Goal: Transaction & Acquisition: Download file/media

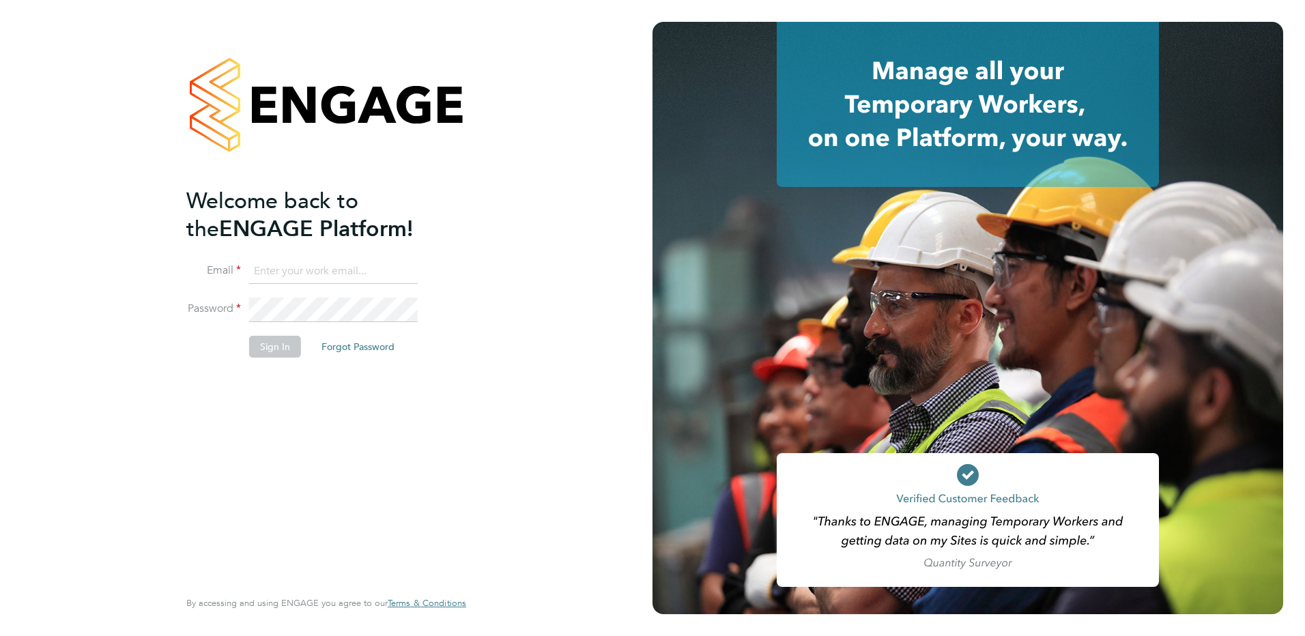
type input "ella.wratten@blackstone-recruitment.co.uk"
click at [275, 351] on button "Sign In" at bounding box center [275, 347] width 52 height 22
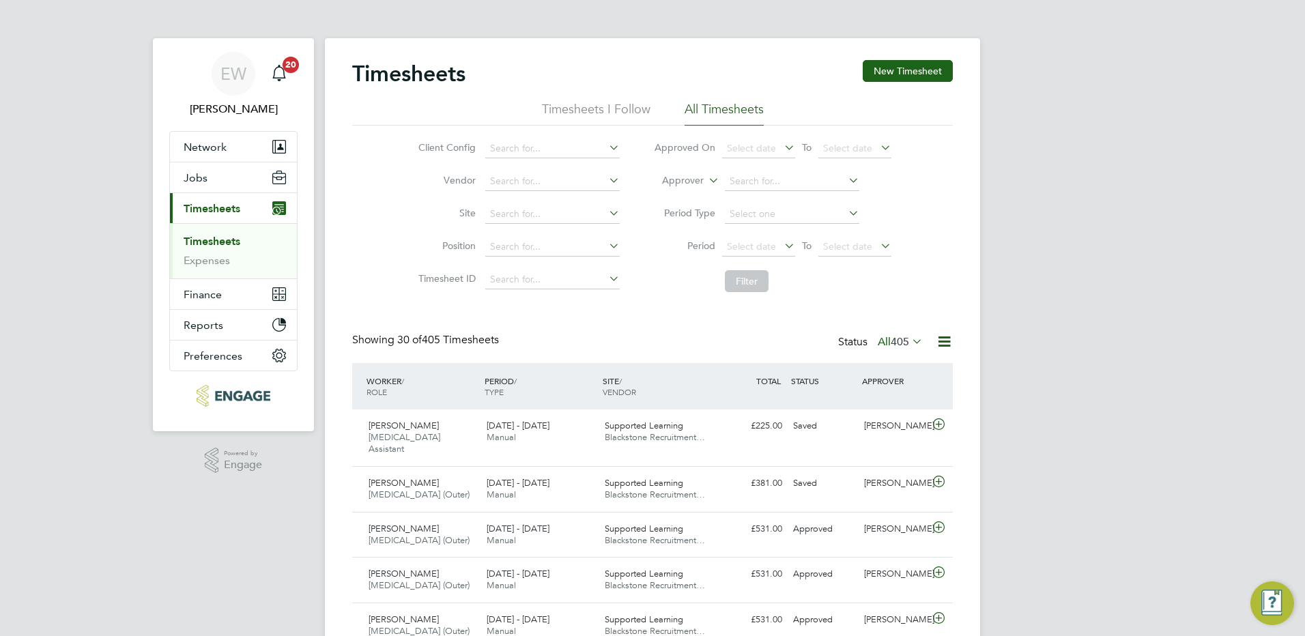
click at [217, 242] on link "Timesheets" at bounding box center [212, 241] width 57 height 13
click at [218, 244] on link "Timesheets" at bounding box center [212, 241] width 57 height 13
click at [231, 237] on link "Timesheets" at bounding box center [212, 241] width 57 height 13
click at [772, 244] on span "Select date" at bounding box center [751, 246] width 49 height 12
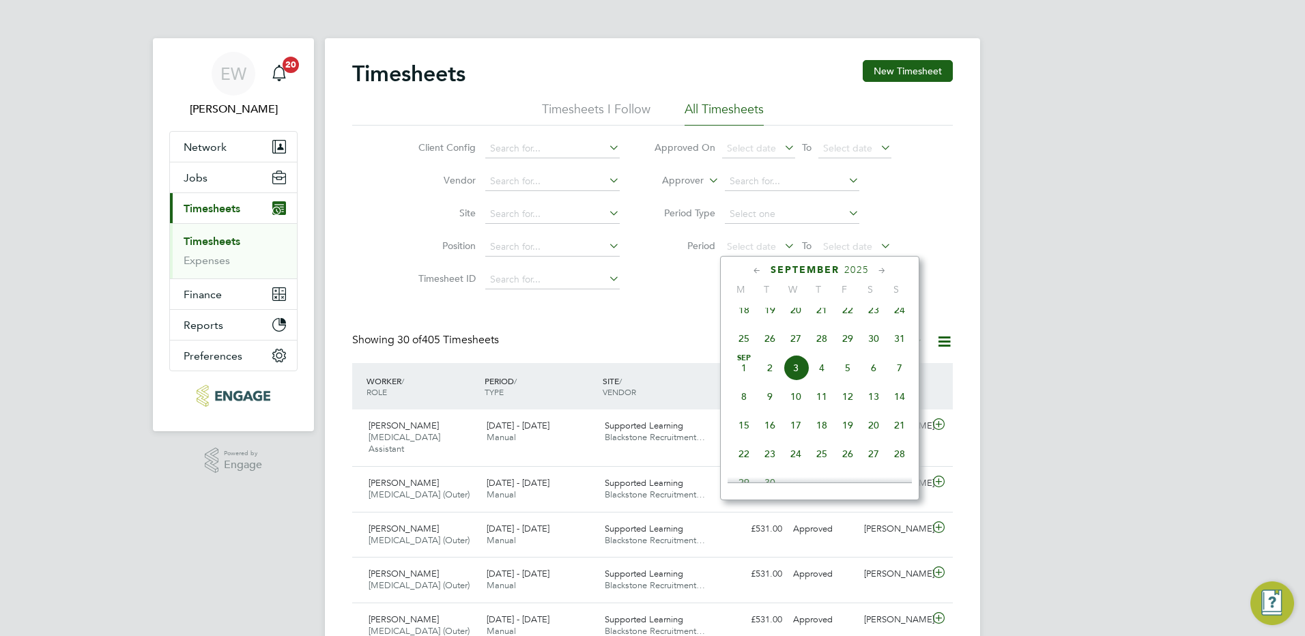
click at [743, 347] on span "25" at bounding box center [744, 338] width 26 height 26
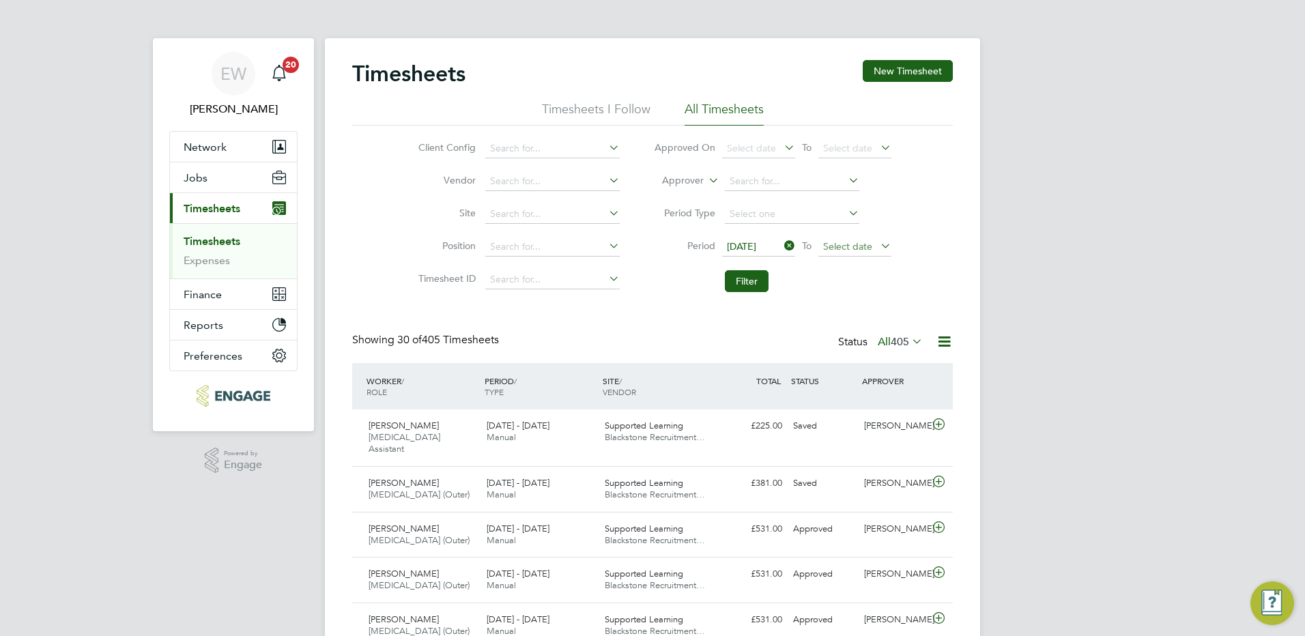
click at [864, 246] on span "Select date" at bounding box center [847, 246] width 49 height 12
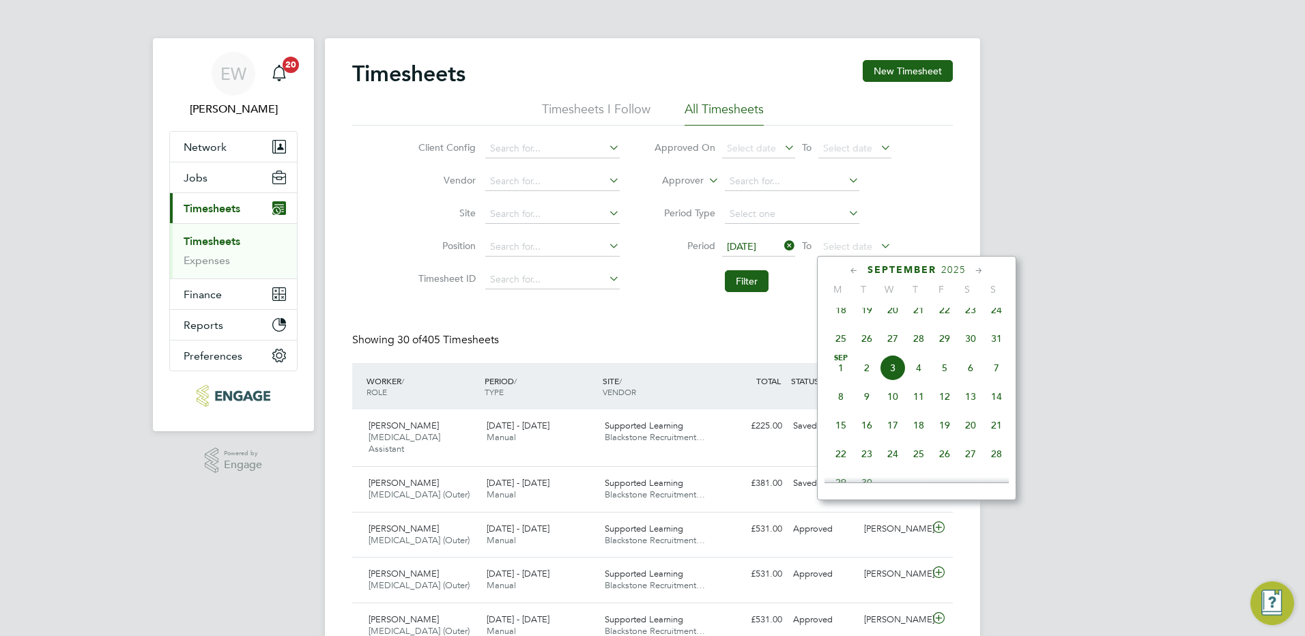
click at [995, 343] on span "31" at bounding box center [996, 338] width 26 height 26
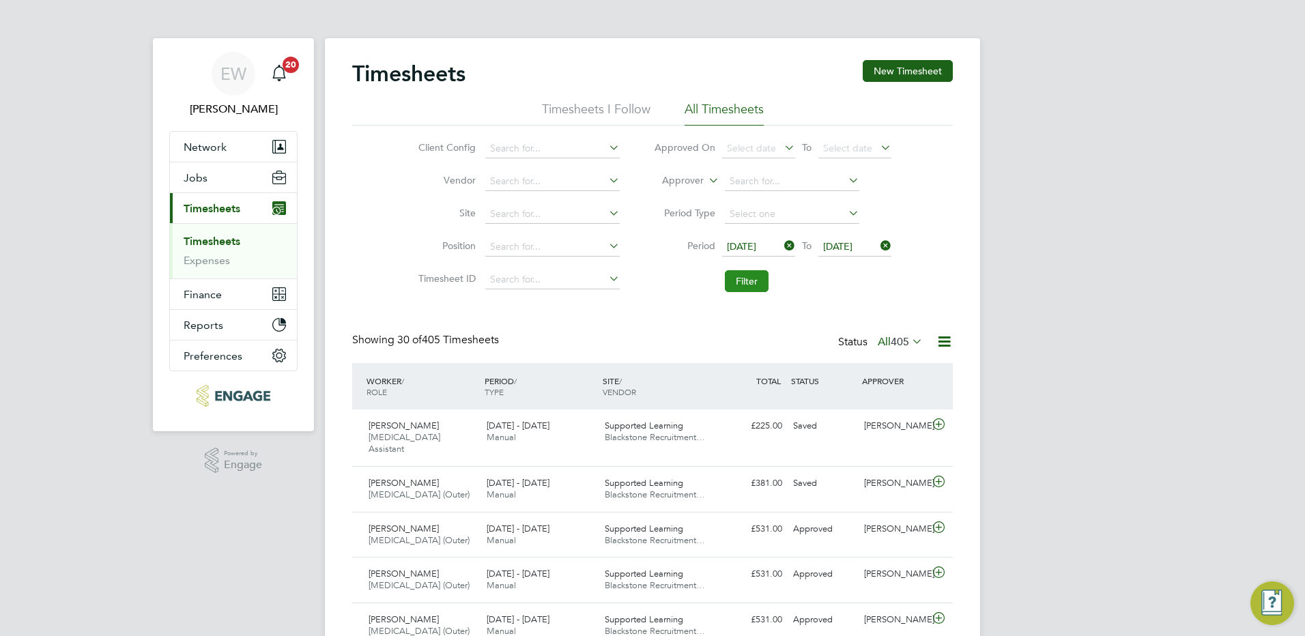
click at [749, 283] on button "Filter" at bounding box center [747, 281] width 44 height 22
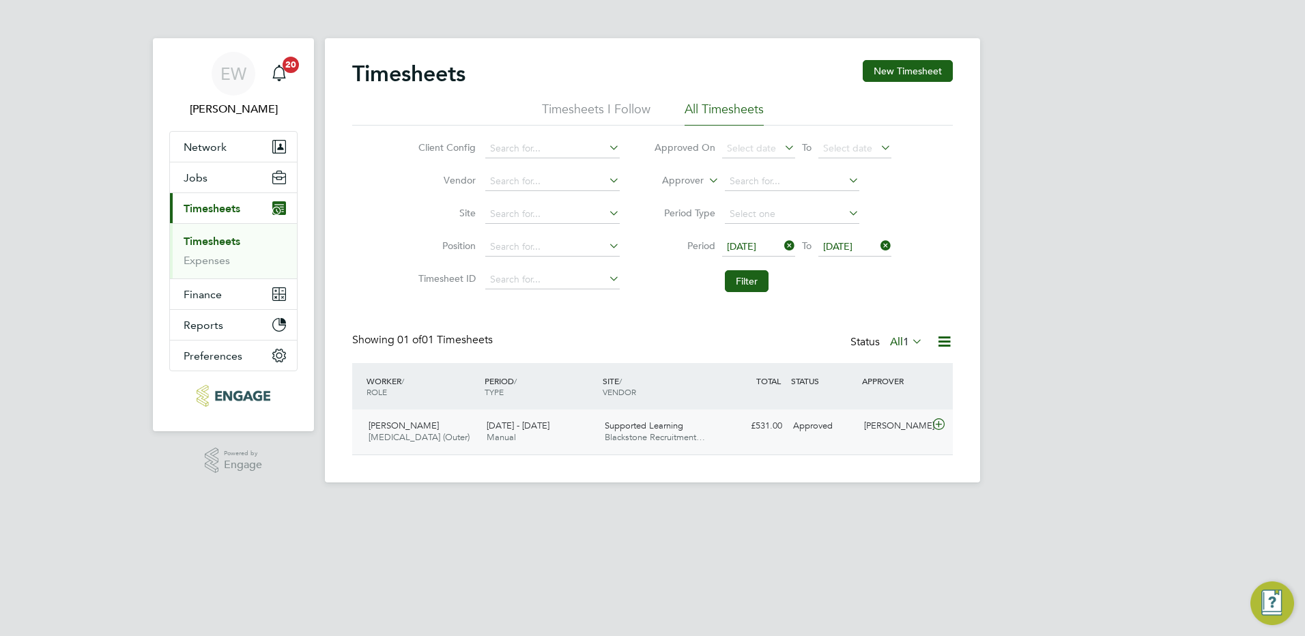
click at [936, 425] on icon at bounding box center [938, 424] width 17 height 11
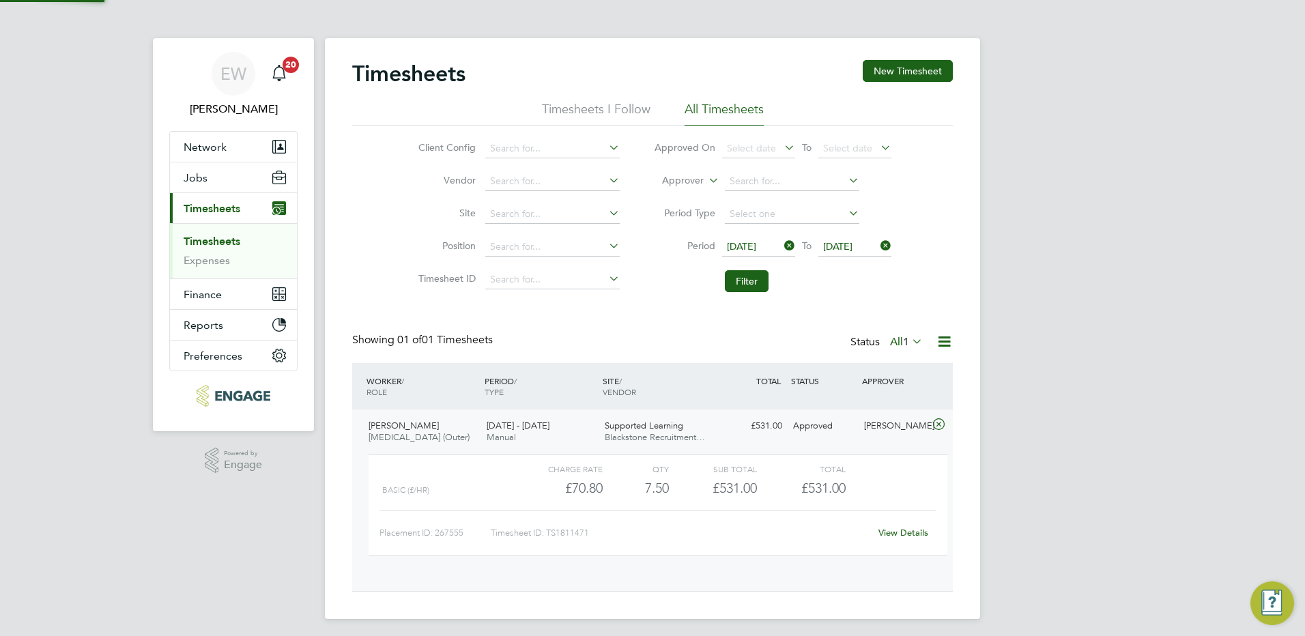
scroll to position [23, 133]
click at [953, 340] on div "Timesheets New Timesheet Timesheets I Follow All Timesheets Client Config Vendo…" at bounding box center [652, 323] width 655 height 570
click at [946, 341] on icon at bounding box center [943, 341] width 17 height 17
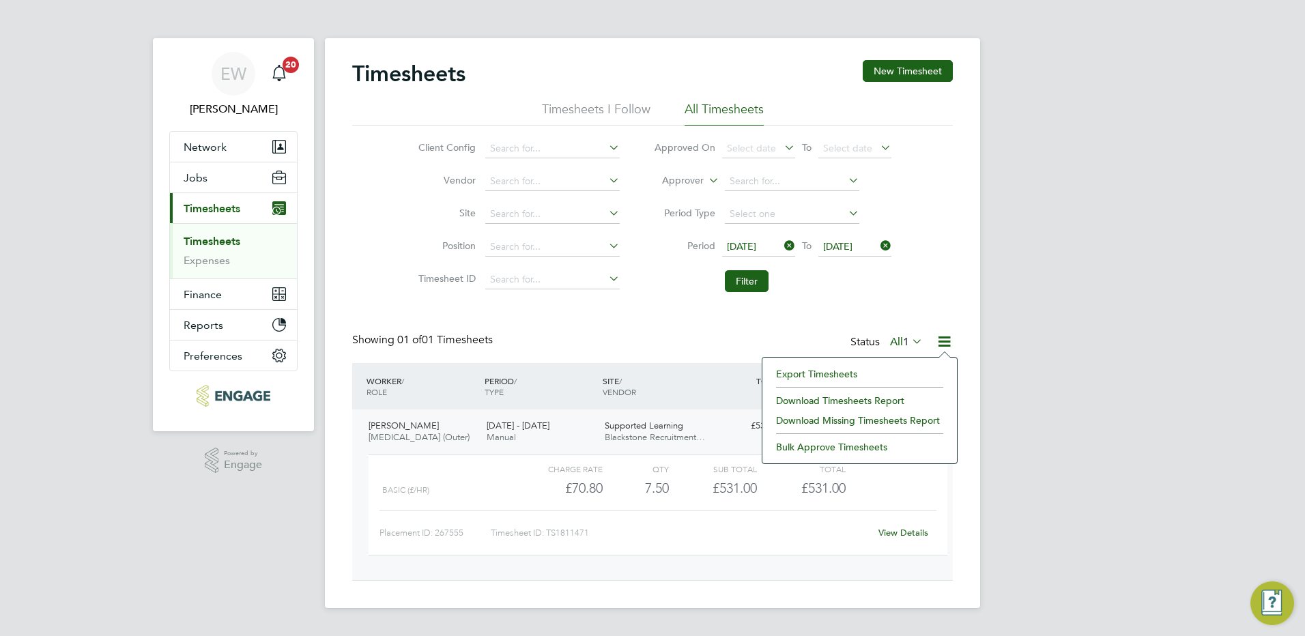
click at [913, 499] on div "Basic (£/HR) £70.80 7.5 7.50 8 £531.00 £531.00" at bounding box center [657, 488] width 579 height 23
click at [731, 334] on div "Showing 01 of 01 Timesheets Status All 1" at bounding box center [652, 348] width 600 height 30
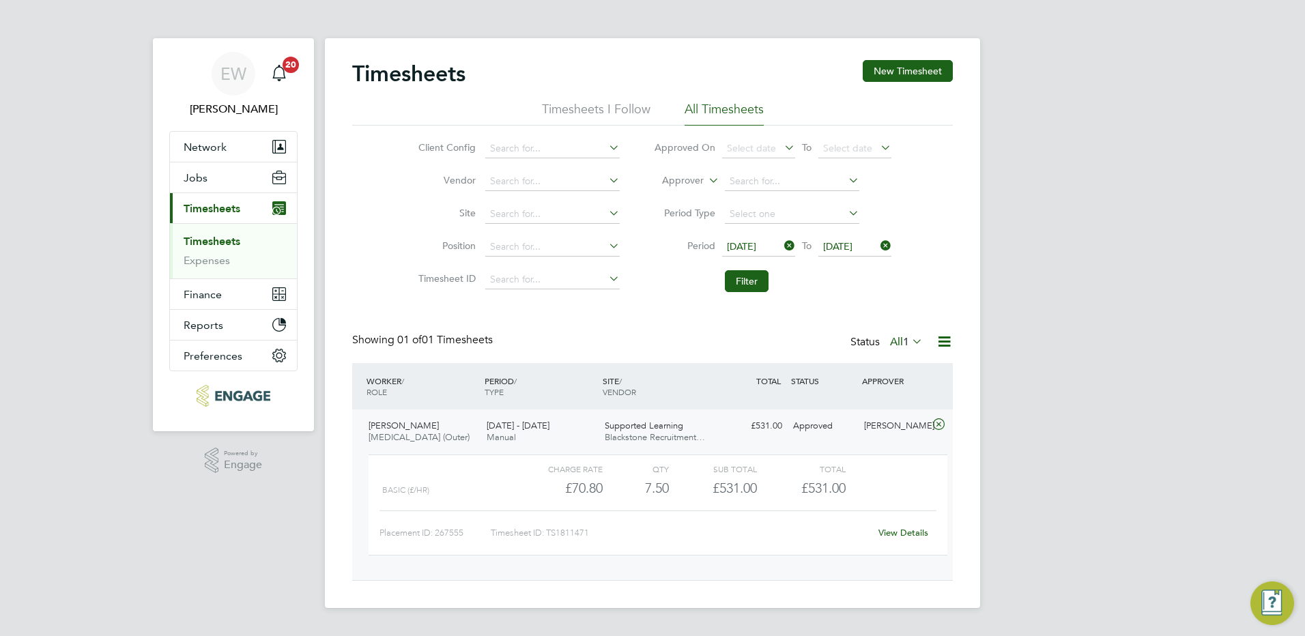
click at [905, 538] on link "View Details" at bounding box center [903, 533] width 50 height 12
click at [904, 422] on div "Natalie Strong" at bounding box center [893, 426] width 71 height 23
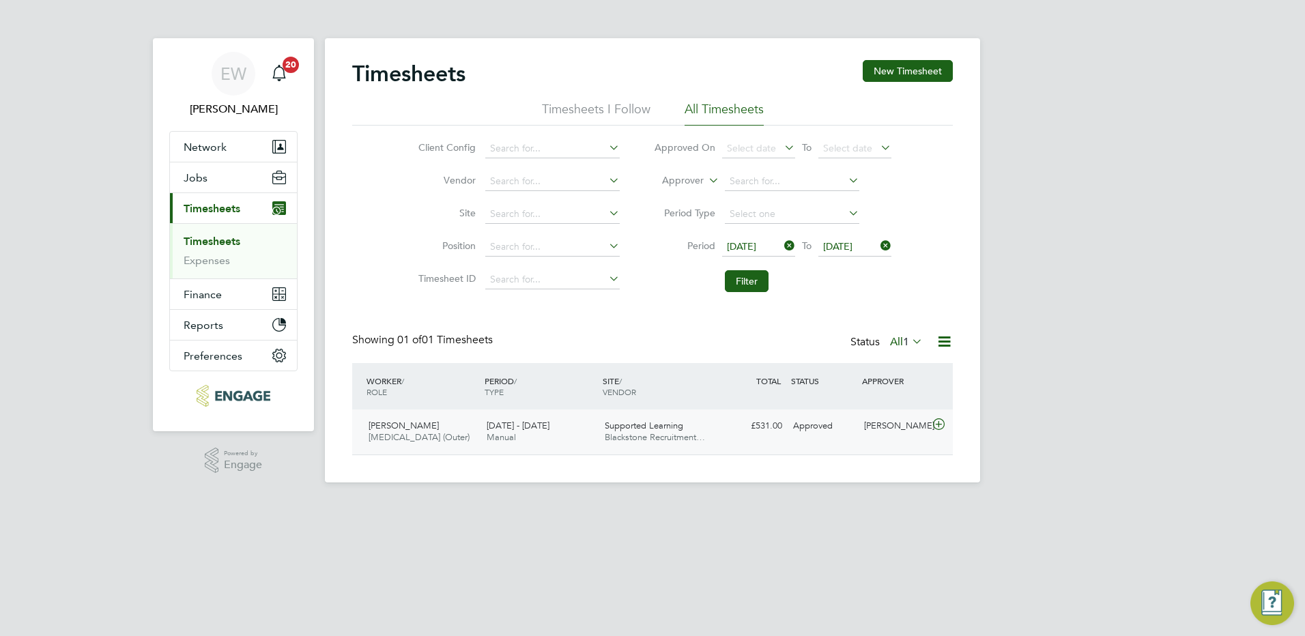
click at [904, 422] on div "Natalie Strong" at bounding box center [893, 426] width 71 height 23
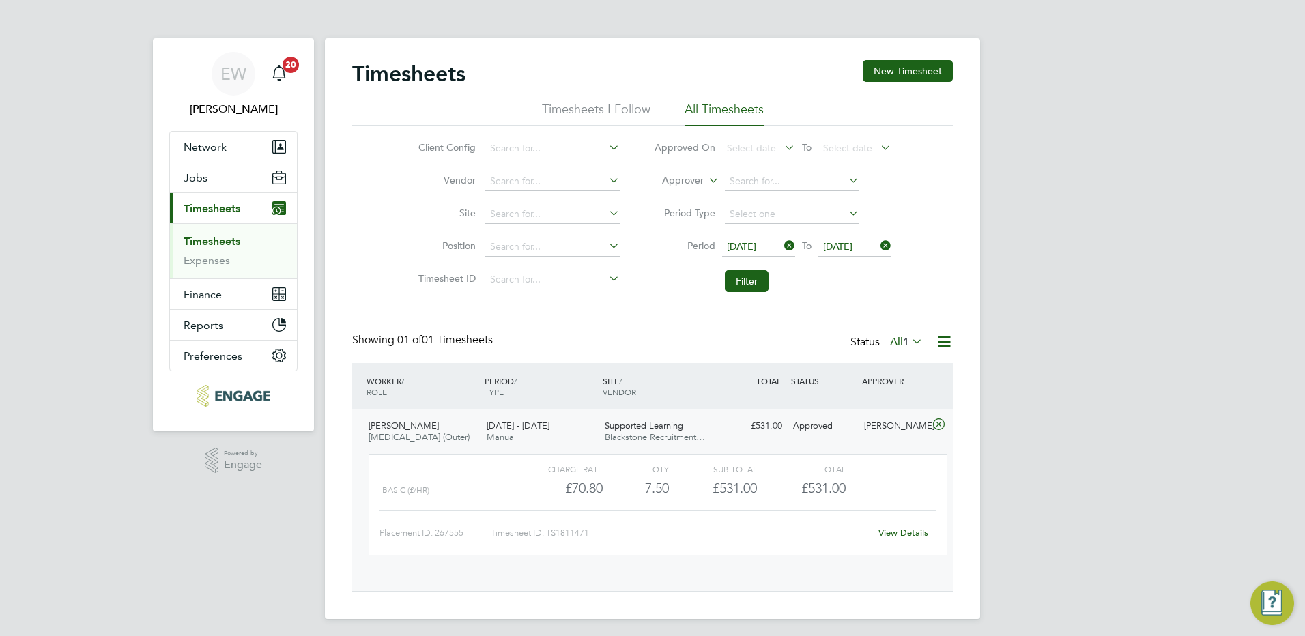
scroll to position [23, 133]
click at [826, 496] on span "£531.00" at bounding box center [823, 488] width 44 height 16
click at [888, 538] on link "View Details" at bounding box center [903, 533] width 50 height 12
click at [219, 297] on span "Finance" at bounding box center [203, 294] width 38 height 13
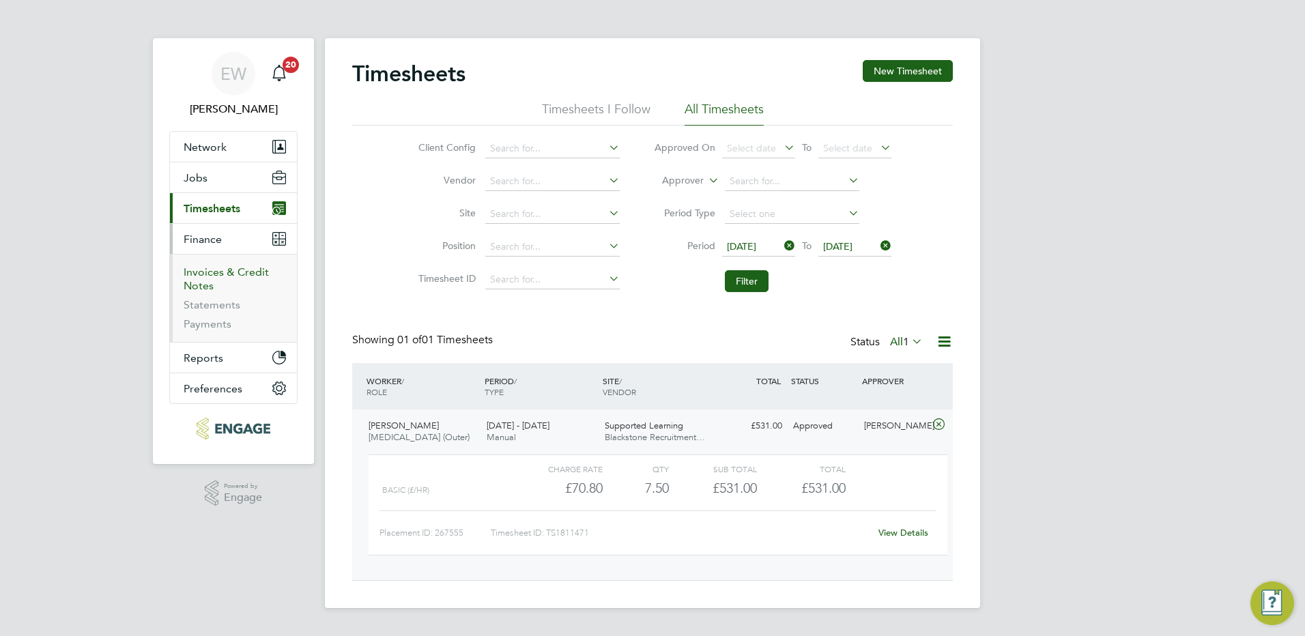
click at [230, 274] on link "Invoices & Credit Notes" at bounding box center [226, 278] width 85 height 27
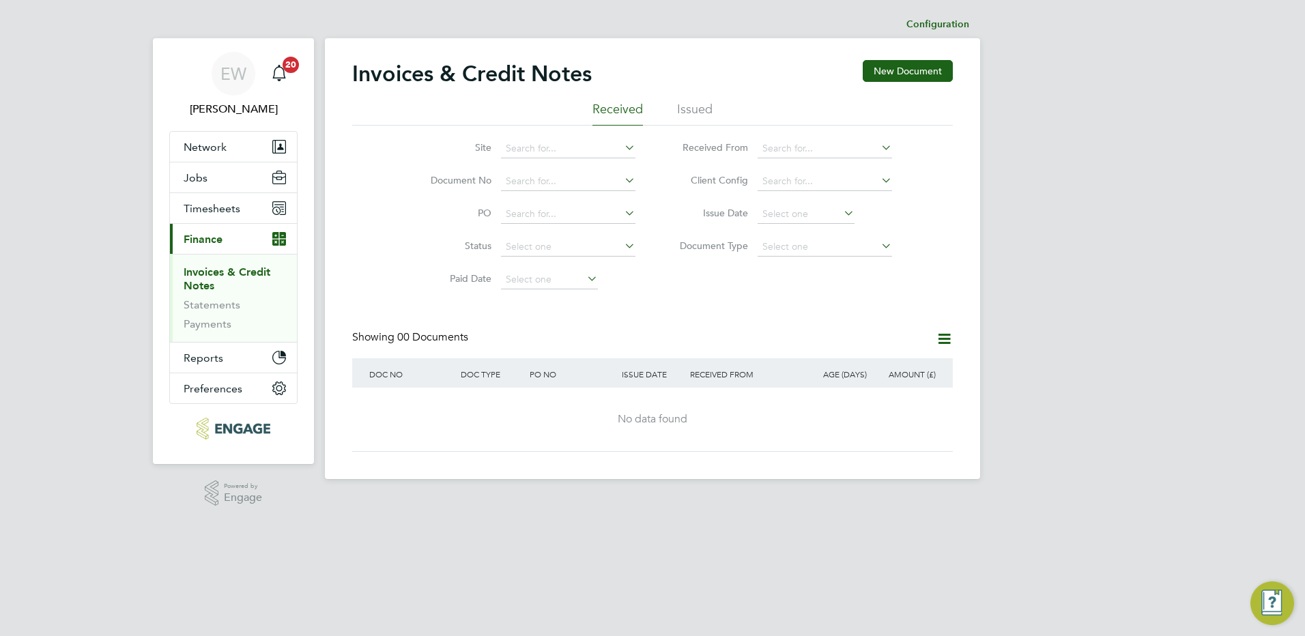
click at [681, 106] on li "Issued" at bounding box center [694, 113] width 35 height 25
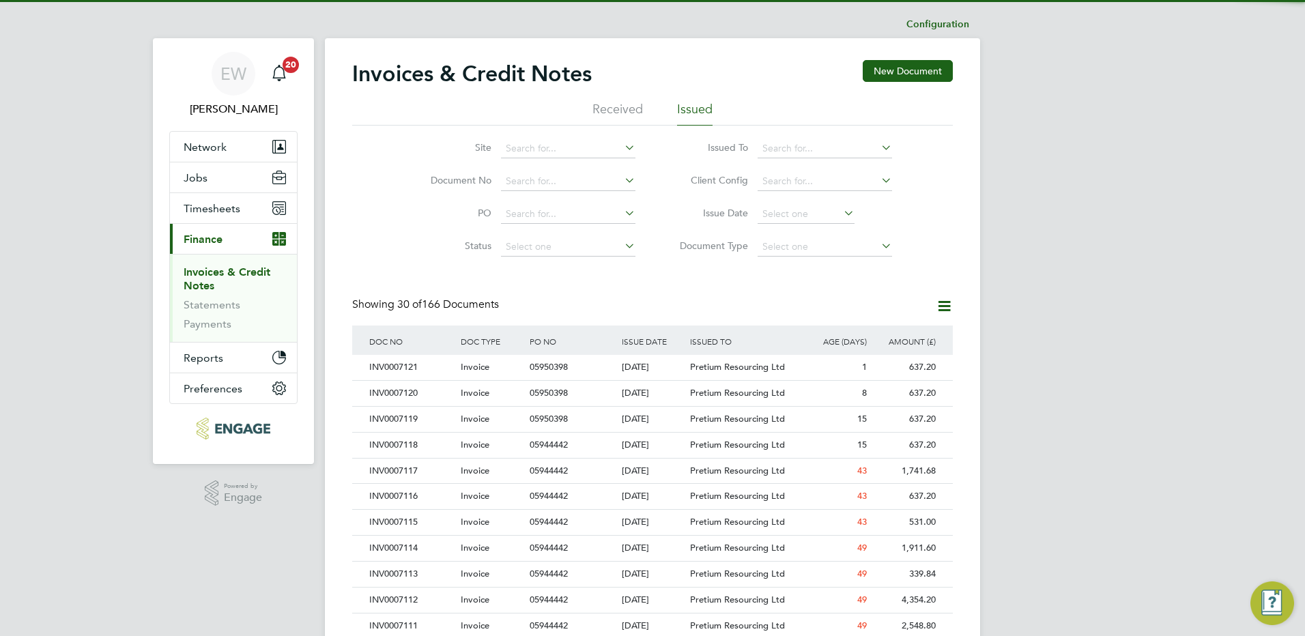
scroll to position [26, 93]
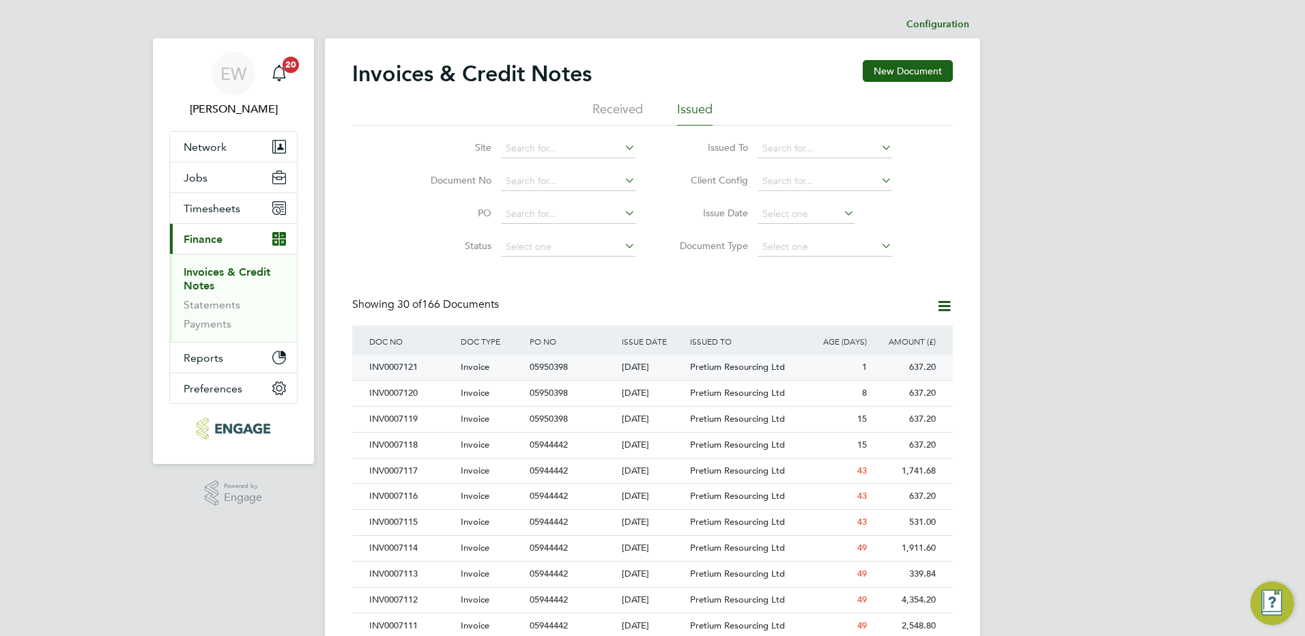
click at [924, 366] on div "637.20" at bounding box center [904, 367] width 69 height 25
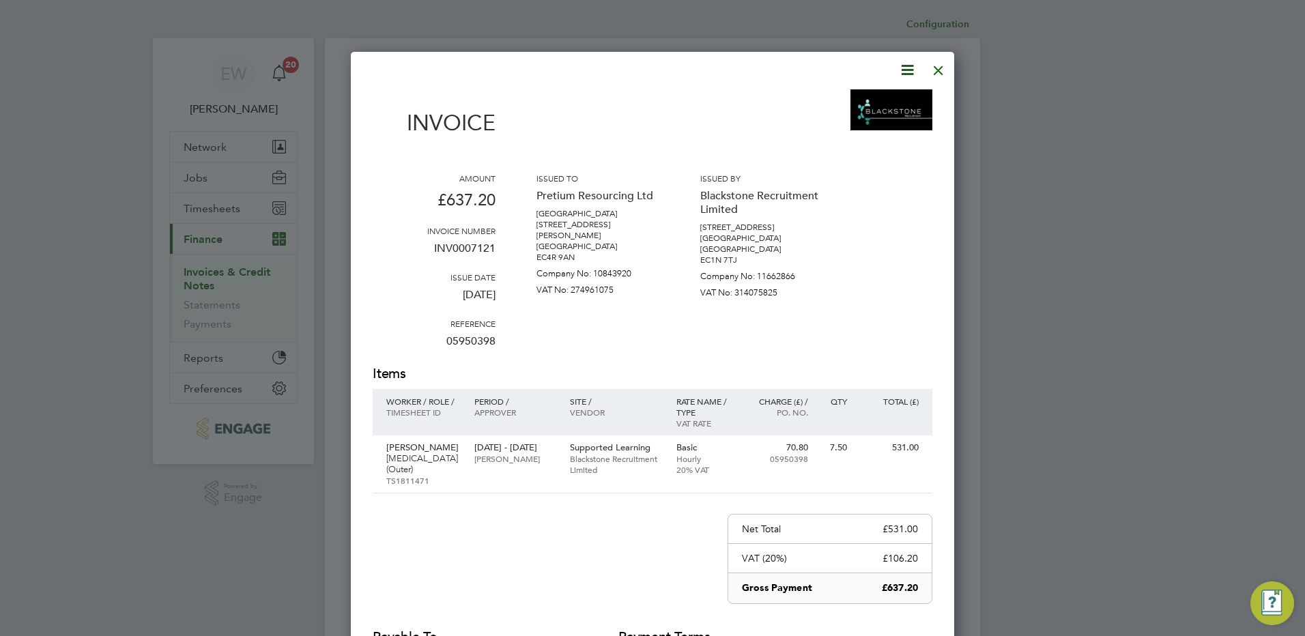
click at [902, 70] on icon at bounding box center [907, 69] width 17 height 17
click at [869, 104] on li "Download Invoice" at bounding box center [866, 102] width 94 height 19
click at [939, 70] on div at bounding box center [938, 67] width 25 height 25
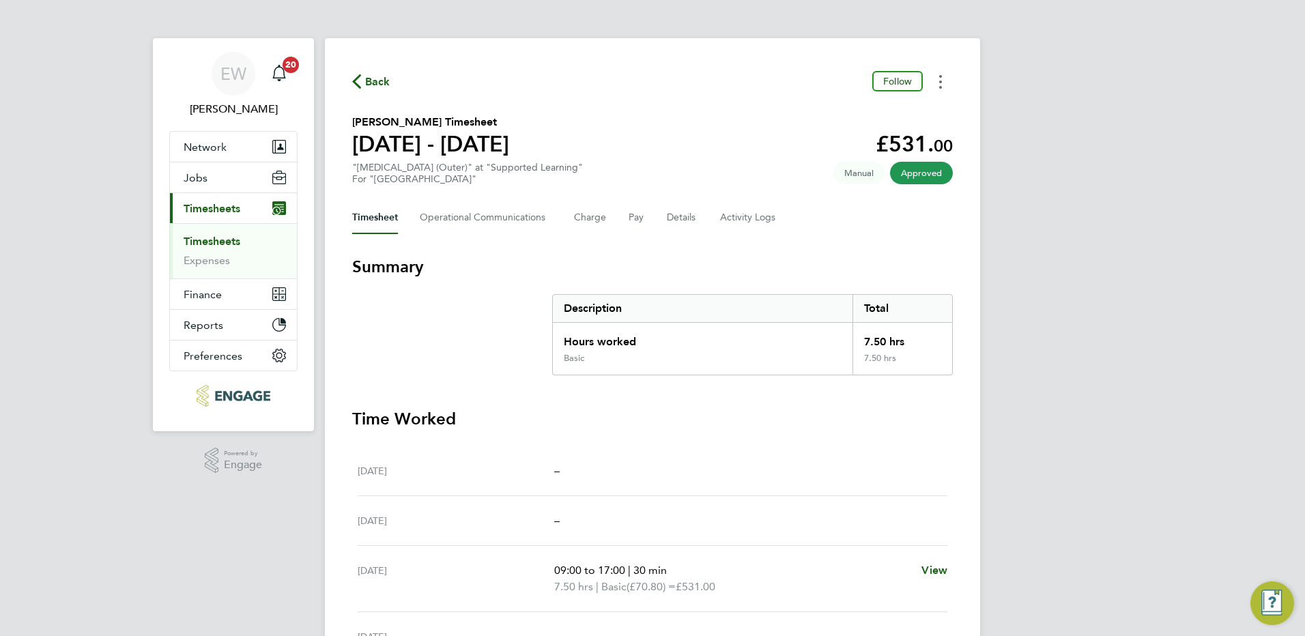
click at [937, 83] on button "Timesheets Menu" at bounding box center [940, 81] width 25 height 21
click at [879, 115] on link "Download timesheet" at bounding box center [871, 111] width 164 height 27
click at [940, 87] on circle "Timesheets Menu" at bounding box center [940, 87] width 3 height 3
click at [895, 117] on link "Download timesheet" at bounding box center [871, 111] width 164 height 27
click at [673, 107] on div "Back Follow Gemma Hoare's Timesheet 25 - 31 Aug 2025 £531. 00 "Speech and Langu…" at bounding box center [652, 473] width 655 height 871
